Goal: Obtain resource: Obtain resource

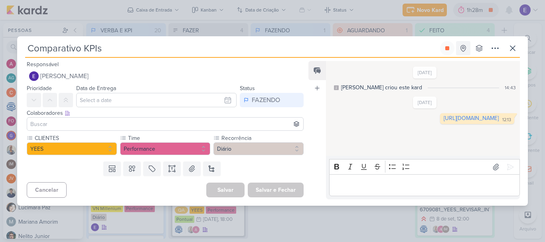
scroll to position [17, 0]
click at [451, 52] on button at bounding box center [447, 48] width 14 height 14
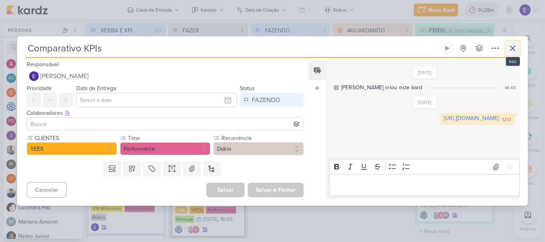
click at [511, 46] on icon at bounding box center [513, 48] width 5 height 5
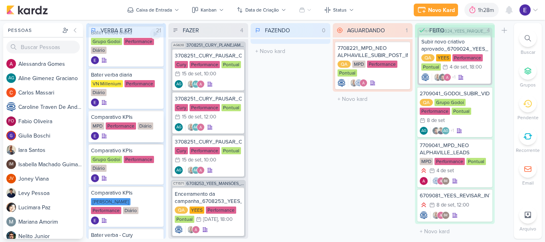
scroll to position [160, 0]
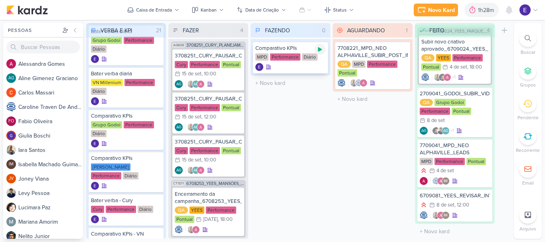
click at [319, 49] on icon at bounding box center [320, 50] width 4 height 4
click at [315, 66] on div at bounding box center [290, 67] width 70 height 8
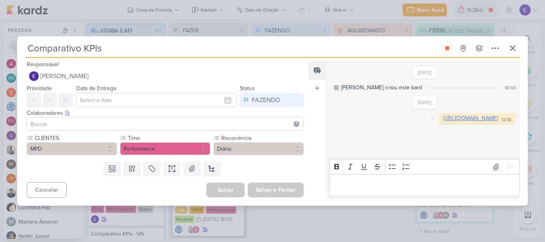
click at [443, 122] on link "[URL][DOMAIN_NAME]" at bounding box center [470, 118] width 55 height 7
click at [448, 49] on icon at bounding box center [447, 48] width 4 height 4
click at [514, 46] on icon at bounding box center [513, 49] width 10 height 10
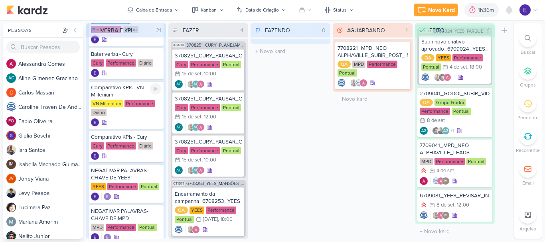
scroll to position [359, 0]
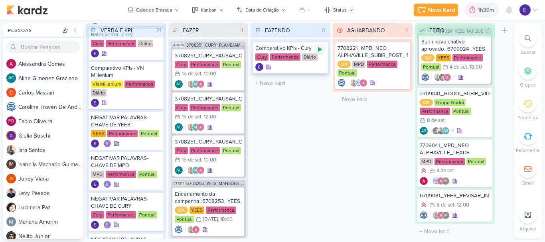
click at [323, 52] on div at bounding box center [320, 49] width 11 height 11
click at [315, 66] on div at bounding box center [290, 67] width 70 height 8
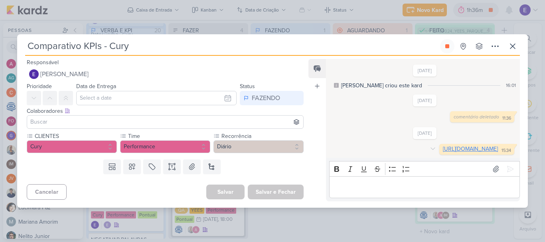
click at [443, 147] on link "[URL][DOMAIN_NAME]" at bounding box center [470, 149] width 55 height 7
click at [511, 42] on icon at bounding box center [513, 47] width 10 height 10
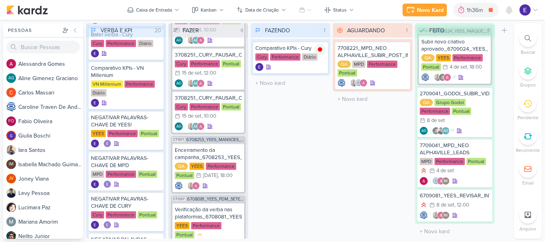
scroll to position [0, 0]
